Goal: Find specific page/section: Find specific page/section

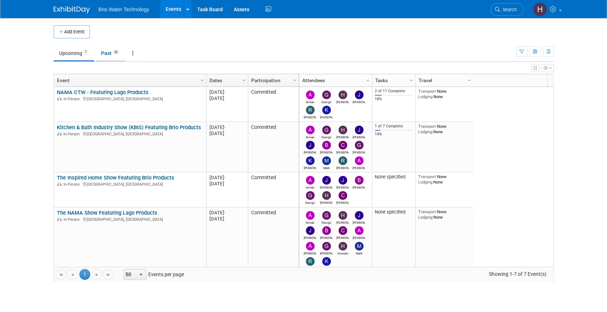
click at [101, 53] on link "Past 26" at bounding box center [111, 53] width 30 height 14
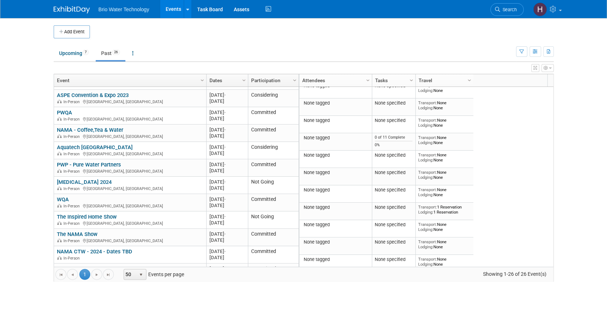
scroll to position [345, 0]
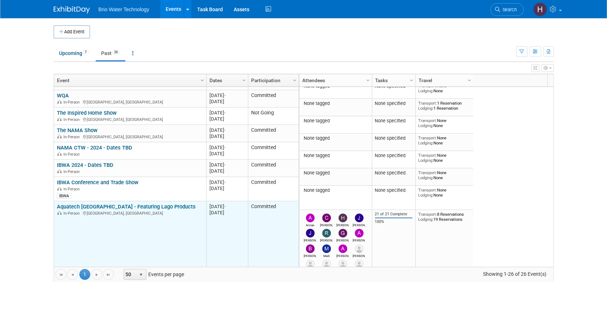
click at [109, 204] on link "Aquatech [GEOGRAPHIC_DATA] - Featuring Lago Products" at bounding box center [126, 207] width 139 height 7
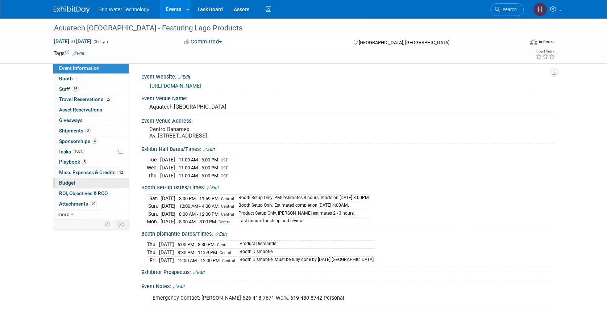
click at [73, 184] on span "Budget" at bounding box center [67, 183] width 16 height 6
